Goal: Information Seeking & Learning: Learn about a topic

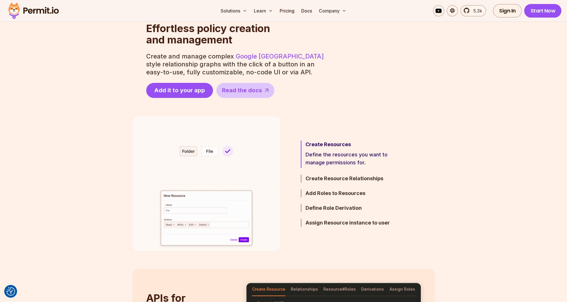
scroll to position [240, 0]
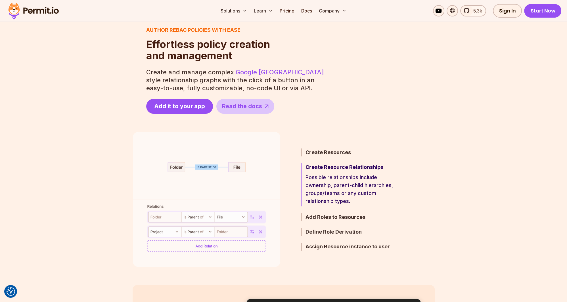
click at [221, 81] on p "Create and manage complex Google Zanzibar style relationship graphs with the cl…" at bounding box center [235, 80] width 179 height 24
click at [244, 81] on p "Create and manage complex Google Zanzibar style relationship graphs with the cl…" at bounding box center [235, 80] width 179 height 24
click at [218, 80] on p "Create and manage complex Google Zanzibar style relationship graphs with the cl…" at bounding box center [235, 80] width 179 height 24
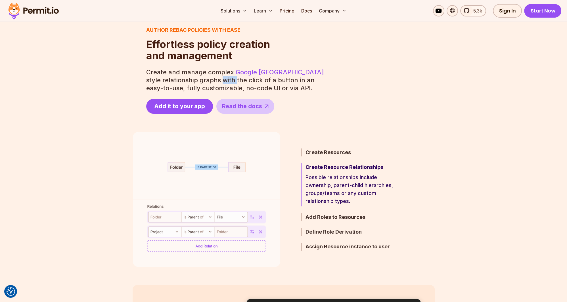
click at [218, 80] on p "Create and manage complex Google Zanzibar style relationship graphs with the cl…" at bounding box center [235, 80] width 179 height 24
click at [229, 79] on p "Create and manage complex Google Zanzibar style relationship graphs with the cl…" at bounding box center [235, 80] width 179 height 24
click at [214, 79] on p "Create and manage complex Google Zanzibar style relationship graphs with the cl…" at bounding box center [235, 80] width 179 height 24
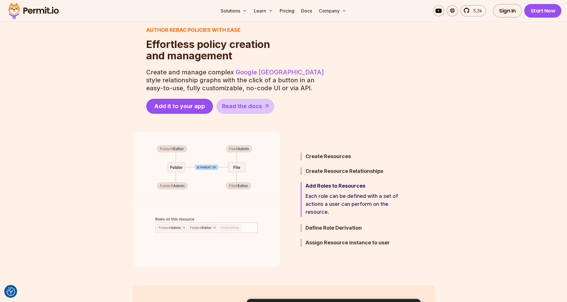
click at [105, 80] on section "Author ReBAC policies with ease Effortless policy creation and management Effor…" at bounding box center [283, 70] width 567 height 88
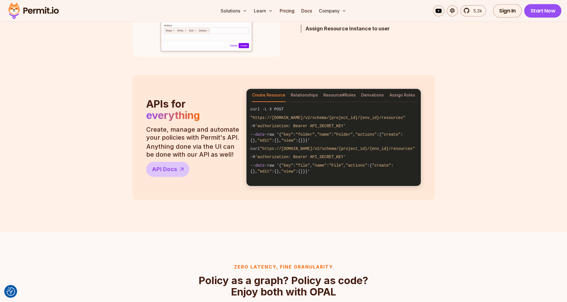
scroll to position [480, 0]
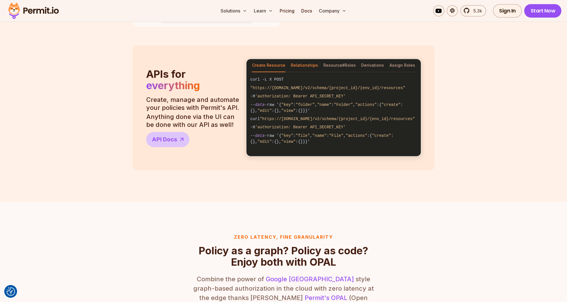
click at [309, 66] on button "Relationships" at bounding box center [304, 65] width 27 height 13
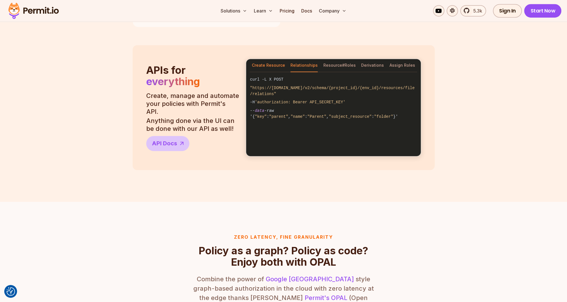
click at [274, 64] on button "Create Resource" at bounding box center [268, 65] width 33 height 13
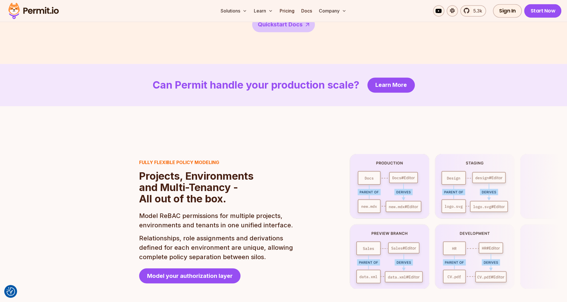
scroll to position [1170, 0]
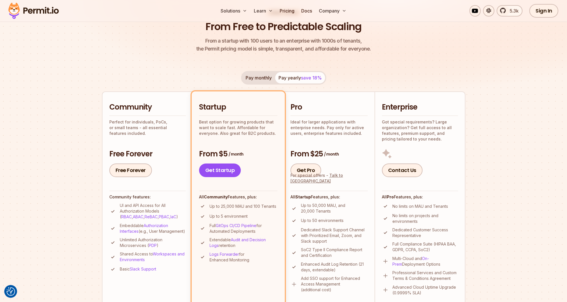
scroll to position [90, 0]
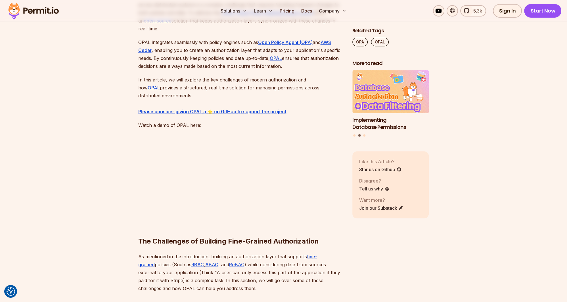
scroll to position [420, 0]
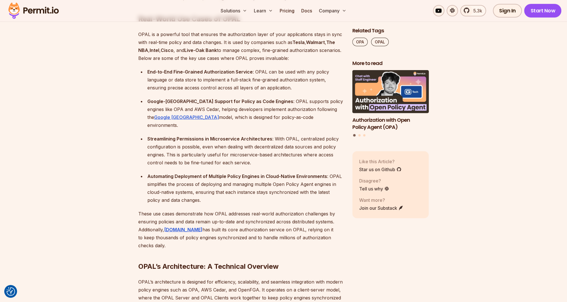
scroll to position [1800, 0]
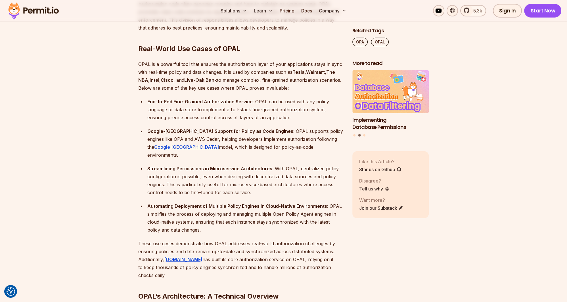
click at [247, 166] on strong "Streamlining Permissions in Microservice Architectures" at bounding box center [209, 169] width 125 height 6
click at [233, 166] on strong "Streamlining Permissions in Microservice Architectures" at bounding box center [209, 169] width 125 height 6
click at [240, 166] on strong "Streamlining Permissions in Microservice Architectures" at bounding box center [209, 169] width 125 height 6
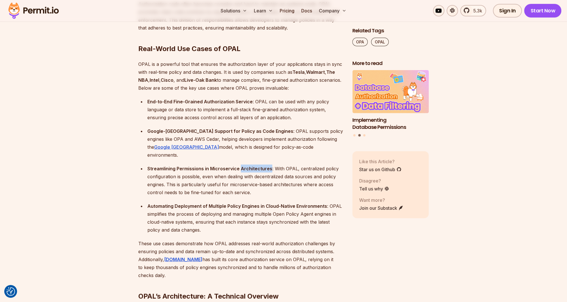
click at [240, 166] on strong "Streamlining Permissions in Microservice Architectures" at bounding box center [209, 169] width 125 height 6
click at [228, 166] on strong "Streamlining Permissions in Microservice Architectures" at bounding box center [209, 169] width 125 height 6
click at [250, 166] on strong "Streamlining Permissions in Microservice Architectures" at bounding box center [209, 169] width 125 height 6
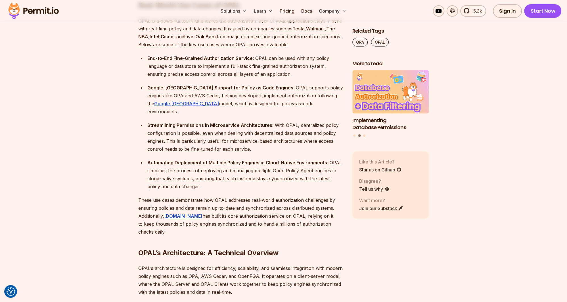
scroll to position [1920, 0]
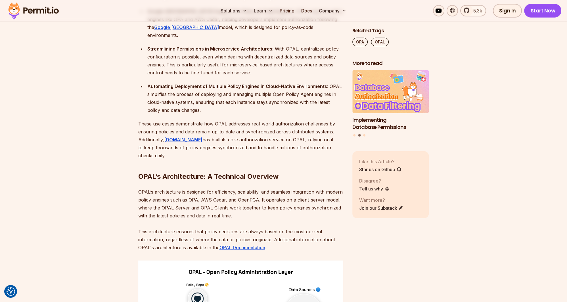
click at [240, 154] on h2 "OPAL’s Architecture: A Technical Overview" at bounding box center [240, 165] width 205 height 32
click at [263, 153] on h2 "OPAL’s Architecture: A Technical Overview" at bounding box center [240, 165] width 205 height 32
click at [232, 153] on h2 "OPAL’s Architecture: A Technical Overview" at bounding box center [240, 165] width 205 height 32
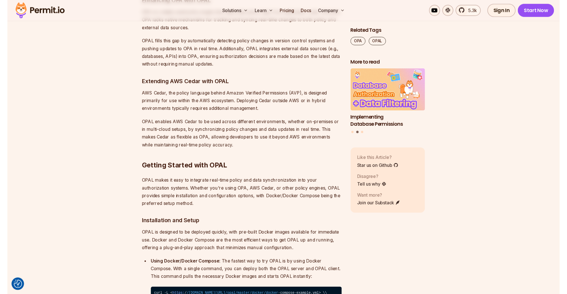
scroll to position [2820, 0]
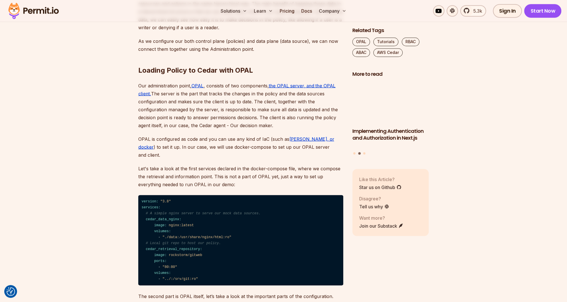
scroll to position [1380, 0]
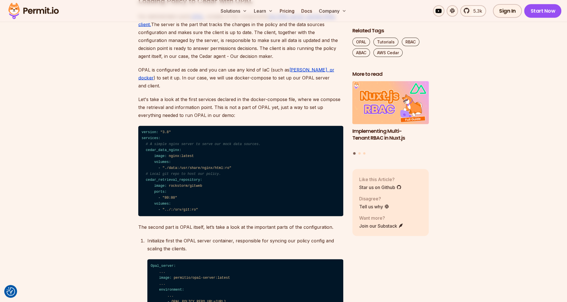
scroll to position [1440, 0]
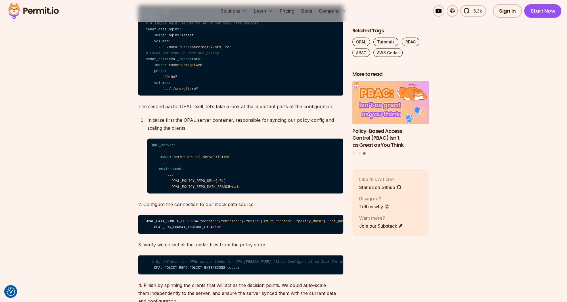
scroll to position [1560, 0]
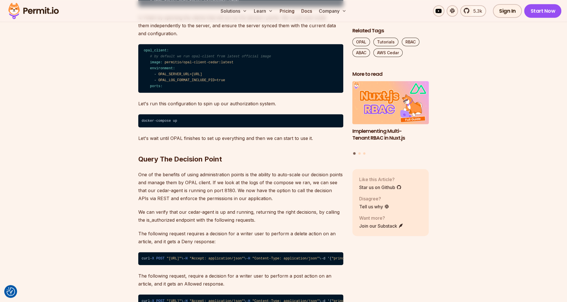
scroll to position [1830, 0]
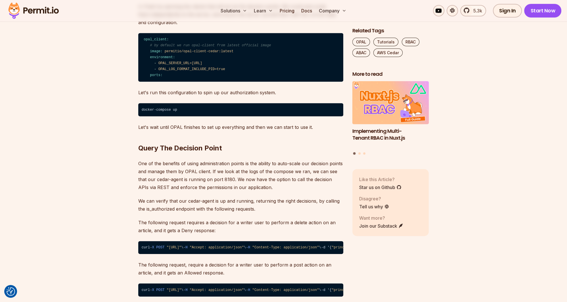
click at [166, 26] on p "4. Finish by spinning the clients that will act as the decision points. We coul…" at bounding box center [240, 15] width 205 height 24
click at [172, 26] on p "4. Finish by spinning the clients that will act as the decision points. We coul…" at bounding box center [240, 15] width 205 height 24
click at [199, 26] on p "4. Finish by spinning the clients that will act as the decision points. We coul…" at bounding box center [240, 15] width 205 height 24
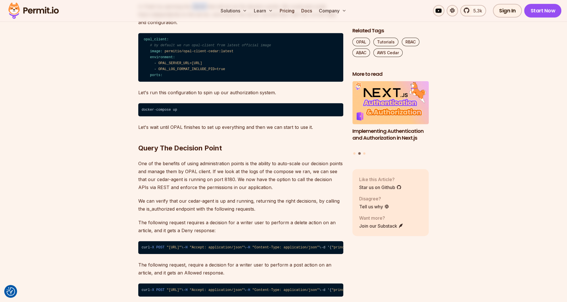
click at [199, 26] on p "4. Finish by spinning the clients that will act as the decision points. We coul…" at bounding box center [240, 15] width 205 height 24
click at [212, 26] on p "4. Finish by spinning the clients that will act as the decision points. We coul…" at bounding box center [240, 15] width 205 height 24
click at [221, 26] on p "4. Finish by spinning the clients that will act as the decision points. We coul…" at bounding box center [240, 15] width 205 height 24
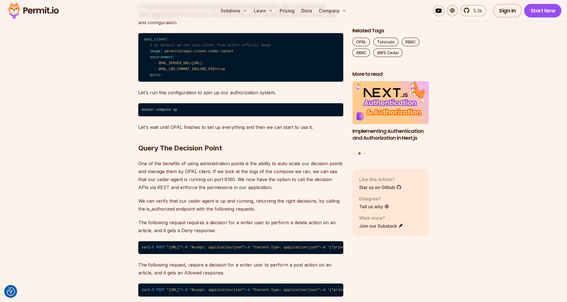
click at [210, 26] on p "4. Finish by spinning the clients that will act as the decision points. We coul…" at bounding box center [240, 15] width 205 height 24
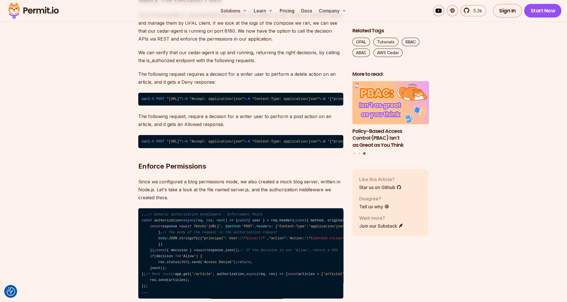
scroll to position [2010, 0]
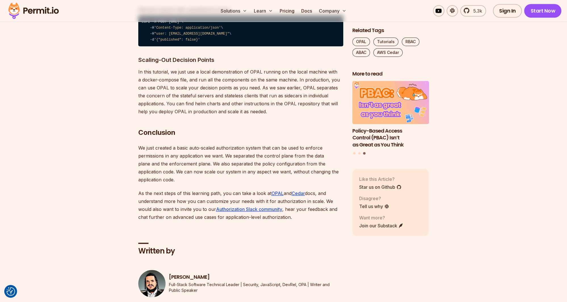
scroll to position [3451, 0]
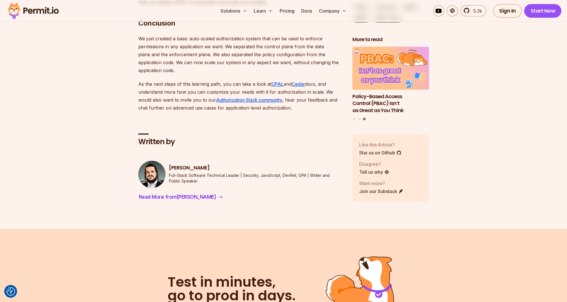
scroll to position [3540, 0]
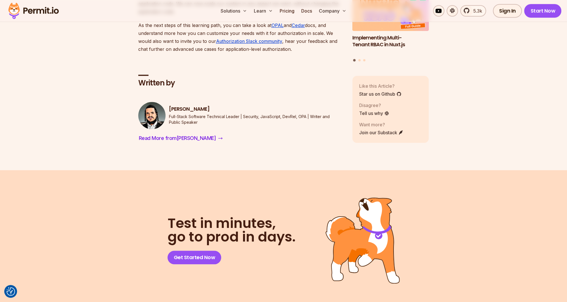
scroll to position [3601, 0]
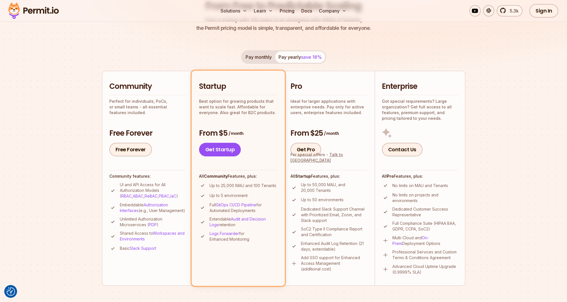
scroll to position [90, 0]
